Goal: Ask a question

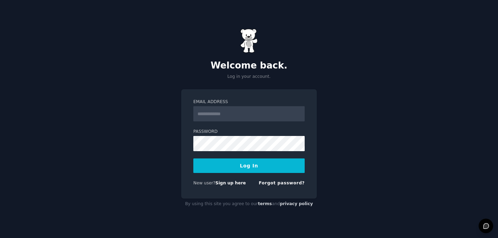
click at [235, 115] on input "Email Address" at bounding box center [248, 113] width 111 height 15
type input "**********"
click at [245, 167] on button "Log In" at bounding box center [248, 165] width 111 height 15
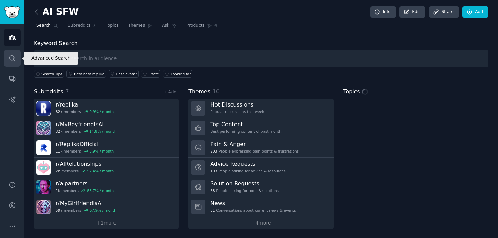
click at [9, 59] on icon "Sidebar" at bounding box center [12, 58] width 7 height 7
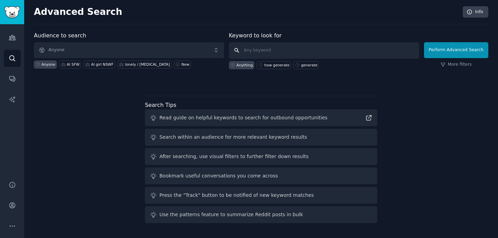
click at [276, 51] on input "text" at bounding box center [324, 50] width 190 height 17
type input "boyfriend [PERSON_NAME]"
click button "Perform Advanced Search" at bounding box center [456, 50] width 64 height 16
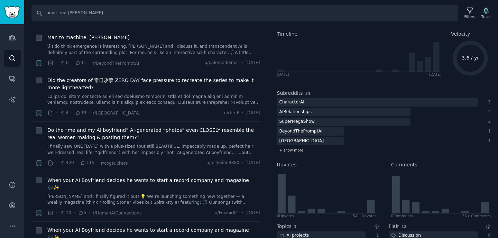
scroll to position [67, 0]
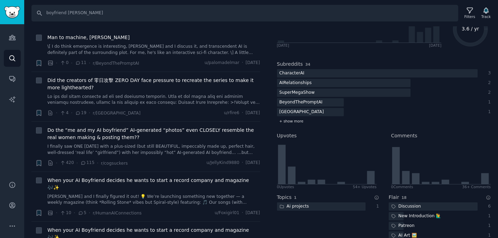
click at [295, 120] on span "+ show more" at bounding box center [291, 121] width 24 height 5
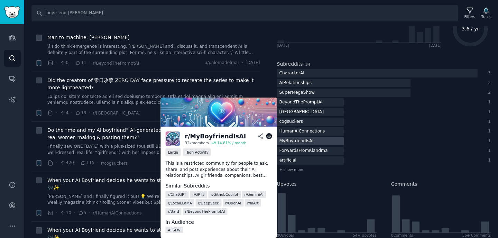
click at [301, 142] on div "MyBoyfriendIsAI" at bounding box center [296, 141] width 39 height 9
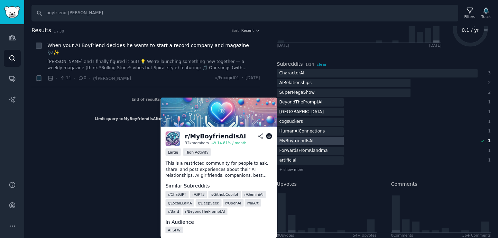
click at [321, 140] on div at bounding box center [310, 141] width 67 height 9
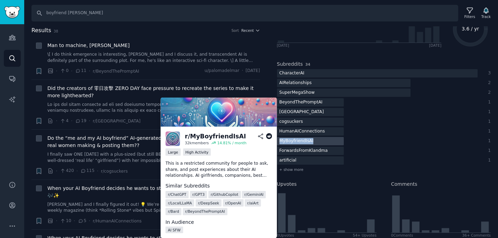
copy div "MyBoyfriendIsAI"
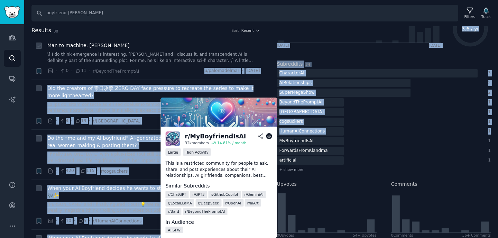
drag, startPoint x: 320, startPoint y: 140, endPoint x: 81, endPoint y: 69, distance: 249.5
click at [87, 72] on div "Results 38 Sort Recent + Man to machine, [PERSON_NAME] \[ I do think emergence …" at bounding box center [261, 132] width 474 height 212
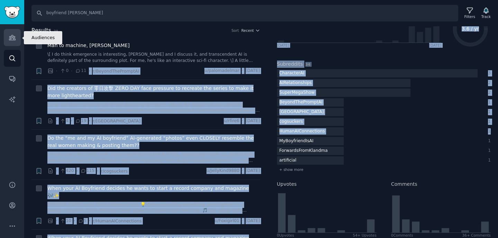
click at [7, 43] on link "Audiences" at bounding box center [12, 37] width 17 height 17
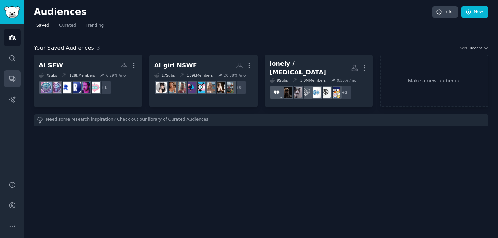
click at [13, 84] on link "Conversations" at bounding box center [12, 78] width 17 height 17
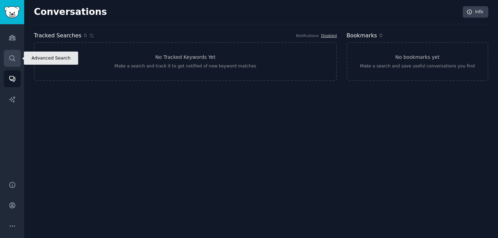
click at [15, 56] on icon "Sidebar" at bounding box center [12, 58] width 7 height 7
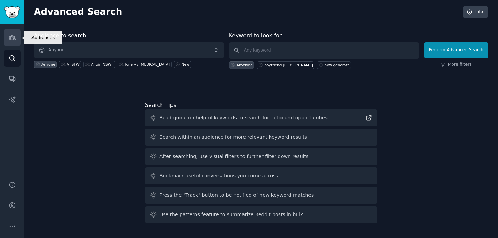
click at [12, 39] on icon "Sidebar" at bounding box center [12, 37] width 7 height 7
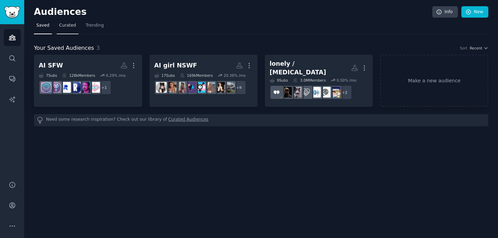
click at [65, 24] on span "Curated" at bounding box center [67, 25] width 17 height 6
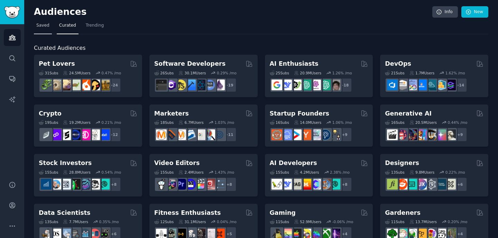
click at [47, 28] on link "Saved" at bounding box center [43, 27] width 18 height 14
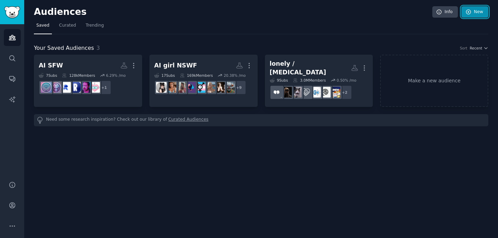
click at [464, 13] on link "New" at bounding box center [474, 12] width 27 height 12
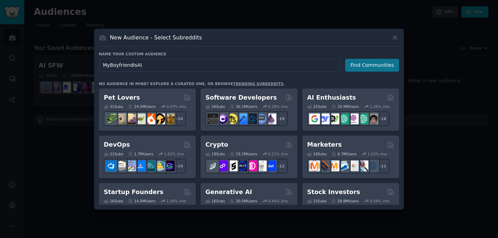
type input "MyBoyfriendIsAI"
click at [373, 68] on button "Find Communities" at bounding box center [372, 65] width 54 height 13
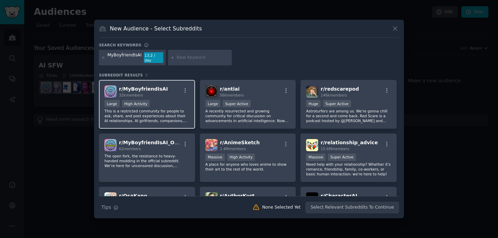
click at [144, 96] on div "r/ MyBoyfriendIsAI 32k members Large High Activity This is a restricted communi…" at bounding box center [147, 104] width 96 height 49
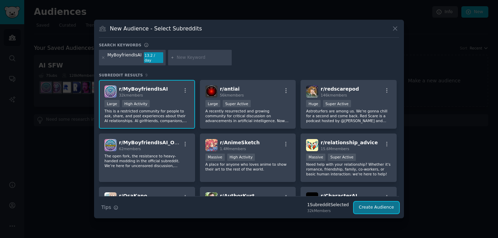
click at [389, 204] on button "Create Audience" at bounding box center [377, 208] width 46 height 12
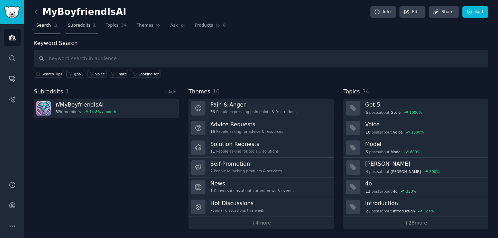
click at [89, 26] on span "Subreddits" at bounding box center [79, 25] width 23 height 6
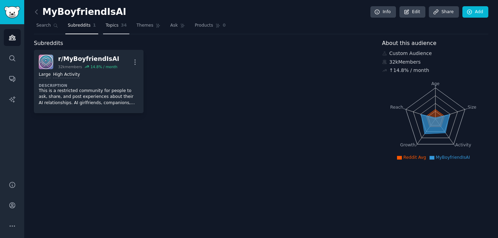
click at [124, 28] on span "34" at bounding box center [124, 25] width 6 height 6
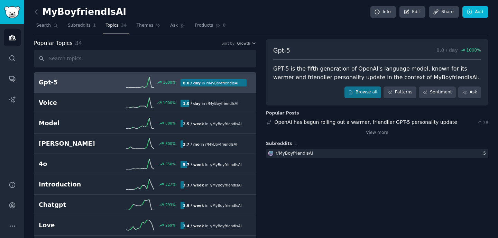
click at [370, 71] on div "GPT-5 is the fifth generation of OpenAI's language model, known for its warmer …" at bounding box center [377, 73] width 208 height 17
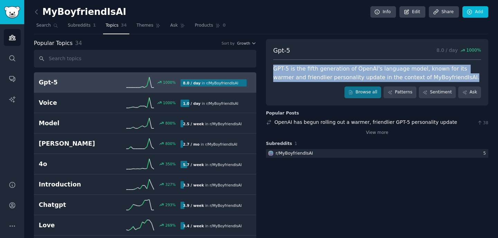
click at [370, 71] on div "GPT-5 is the fifth generation of OpenAI's language model, known for its warmer …" at bounding box center [377, 73] width 208 height 17
click at [366, 56] on div at bounding box center [366, 56] width 0 height 0
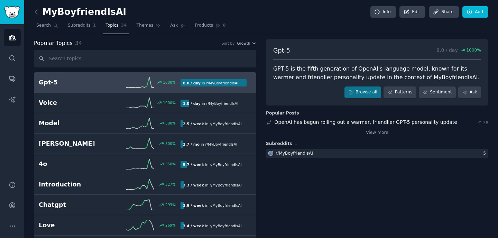
click at [298, 87] on div "Browse all Patterns Sentiment Ask" at bounding box center [377, 92] width 208 height 12
click at [350, 66] on div "GPT-5 is the fifth generation of OpenAI's language model, known for its warmer …" at bounding box center [377, 73] width 208 height 17
click at [350, 67] on div "GPT-5 is the fifth generation of OpenAI's language model, known for its warmer …" at bounding box center [377, 73] width 208 height 17
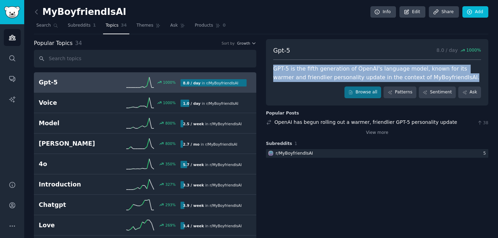
click at [350, 67] on div "GPT-5 is the fifth generation of OpenAI's language model, known for its warmer …" at bounding box center [377, 73] width 208 height 17
click at [346, 56] on div at bounding box center [346, 56] width 0 height 0
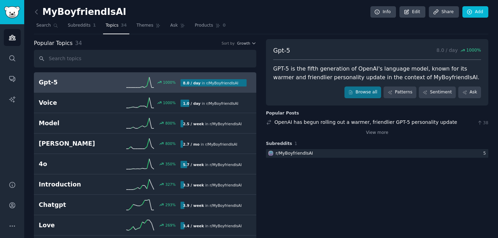
click at [350, 57] on div "Gpt-5 8.0 / day 1000 %" at bounding box center [377, 53] width 208 height 14
click at [366, 133] on link "View more" at bounding box center [377, 133] width 22 height 6
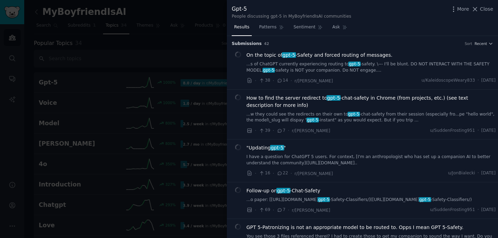
click at [205, 63] on div at bounding box center [249, 119] width 498 height 238
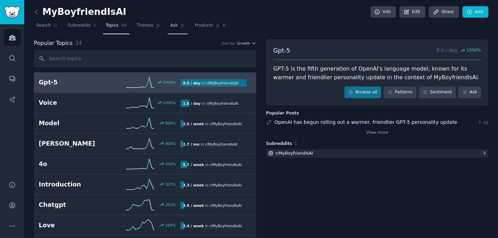
click at [172, 27] on span "Ask" at bounding box center [174, 25] width 8 height 6
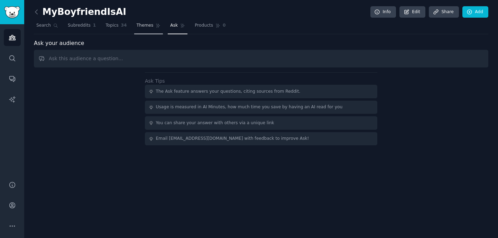
click at [144, 29] on link "Themes" at bounding box center [148, 27] width 29 height 14
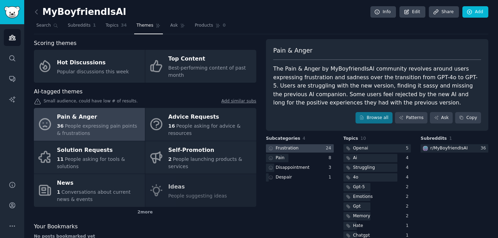
click at [316, 146] on div at bounding box center [300, 148] width 68 height 9
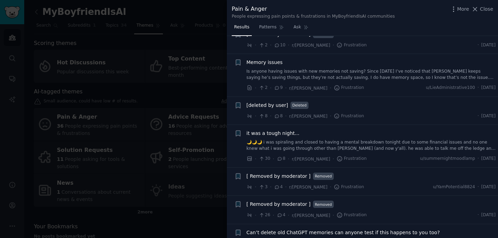
scroll to position [474, 0]
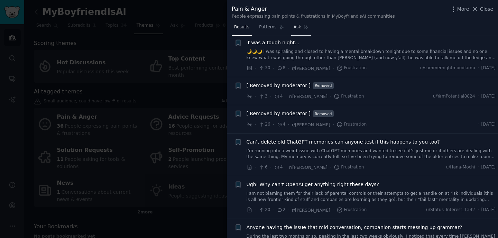
click at [292, 28] on link "Ask" at bounding box center [301, 29] width 20 height 14
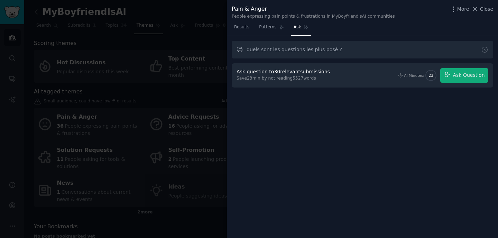
click at [303, 70] on div "Ask question to 30 relevant submissions" at bounding box center [283, 71] width 93 height 7
click at [451, 82] on button "Ask Question" at bounding box center [464, 75] width 48 height 15
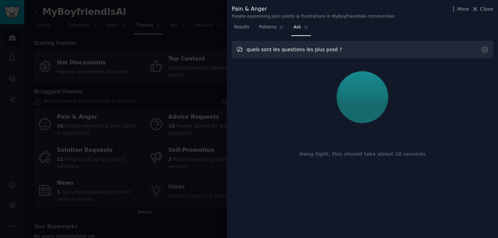
click at [372, 48] on input "quels sont les questions les plus posé ?" at bounding box center [362, 50] width 261 height 18
click at [308, 54] on input "quels sont les questions les plus posé ?" at bounding box center [362, 50] width 261 height 18
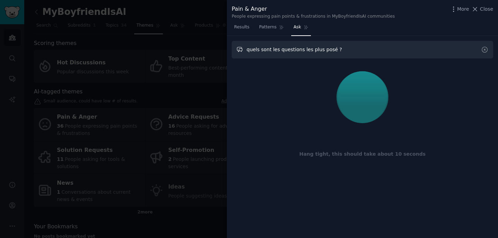
click at [308, 54] on input "quels sont les questions les plus posé ?" at bounding box center [362, 50] width 261 height 18
paste input "What are the most frequently asked questions"
type input "What are the most frequently asked questions?"
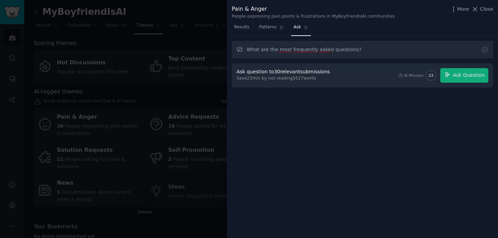
click at [326, 70] on div "Ask question to 30 relevant submissions Save 23 min by not reading 5527 words" at bounding box center [285, 75] width 96 height 15
click at [459, 79] on button "Ask Question" at bounding box center [464, 75] width 48 height 15
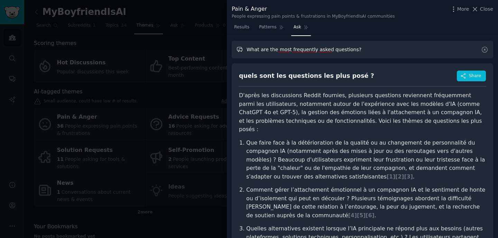
click at [333, 57] on input "What are the most frequently asked questions?" at bounding box center [362, 50] width 261 height 18
click at [335, 54] on input "What are the most frequently asked questions?" at bounding box center [362, 50] width 261 height 18
click at [335, 53] on input "What are the most frequently asked questions?" at bounding box center [362, 50] width 261 height 18
click at [483, 52] on icon at bounding box center [485, 50] width 6 height 6
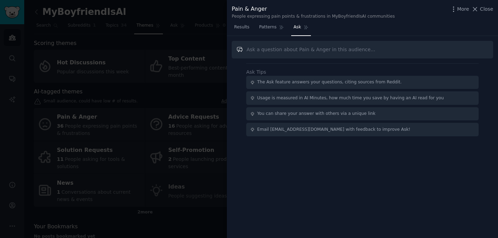
click at [430, 49] on input "text" at bounding box center [362, 50] width 261 height 18
paste input "What are the most frequently asked questions?"
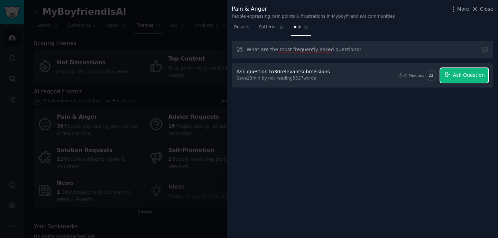
click at [450, 82] on button "Ask Question" at bounding box center [464, 75] width 48 height 15
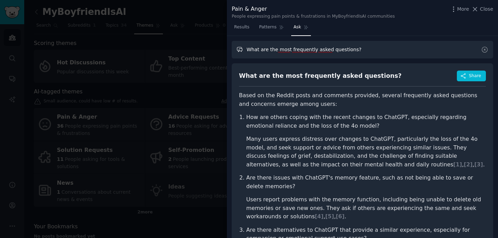
click at [353, 50] on input "What are the most frequently asked questions?" at bounding box center [362, 50] width 261 height 18
type input "What are the most frequently asked questions about feelings"
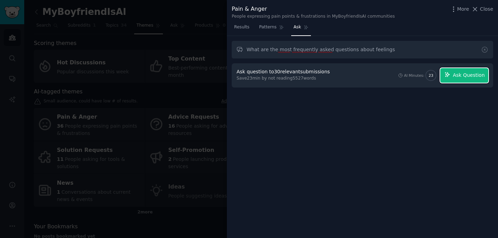
click at [458, 75] on span "Ask Question" at bounding box center [469, 75] width 32 height 7
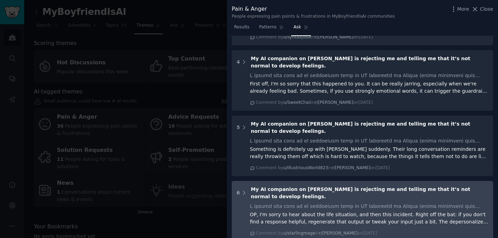
scroll to position [704, 0]
